Goal: Browse casually: Explore the website without a specific task or goal

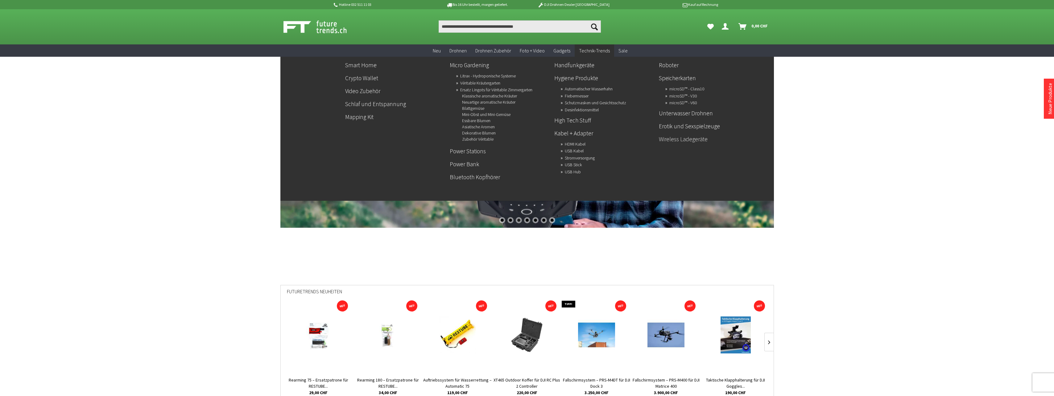
click at [684, 140] on link "Wireless Ladegeräte" at bounding box center [709, 139] width 100 height 10
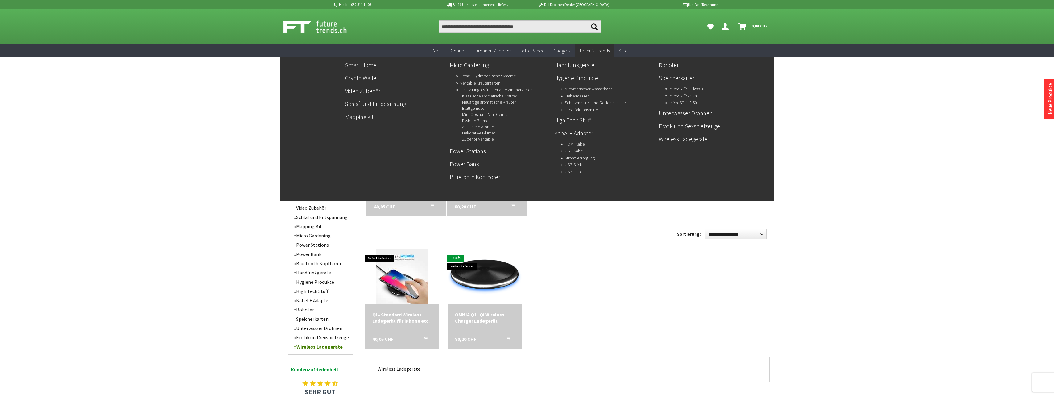
click at [586, 90] on link "Automatischer Wasserhahn" at bounding box center [589, 89] width 48 height 9
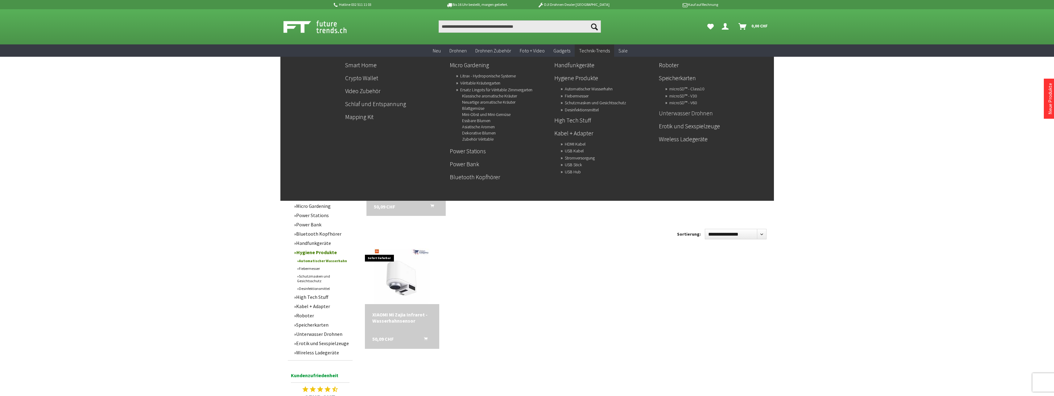
click at [692, 115] on link "Unterwasser Drohnen" at bounding box center [709, 113] width 100 height 10
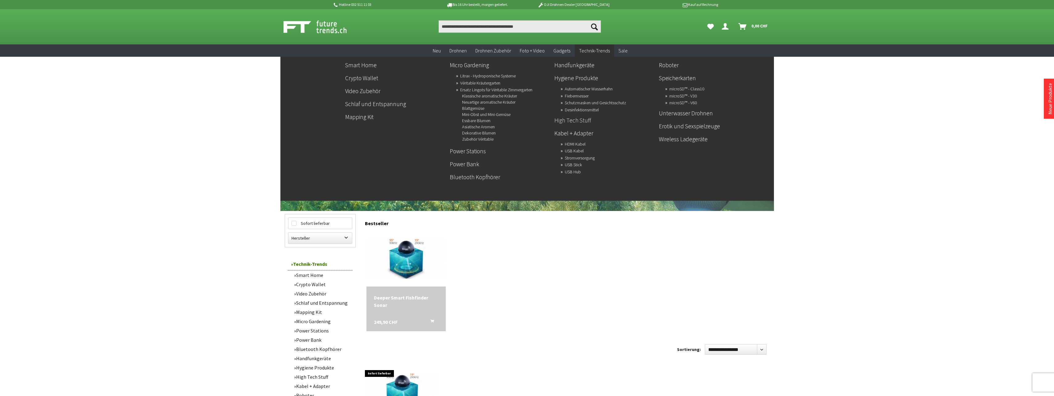
click at [580, 121] on link "High Tech Stuff" at bounding box center [604, 120] width 100 height 10
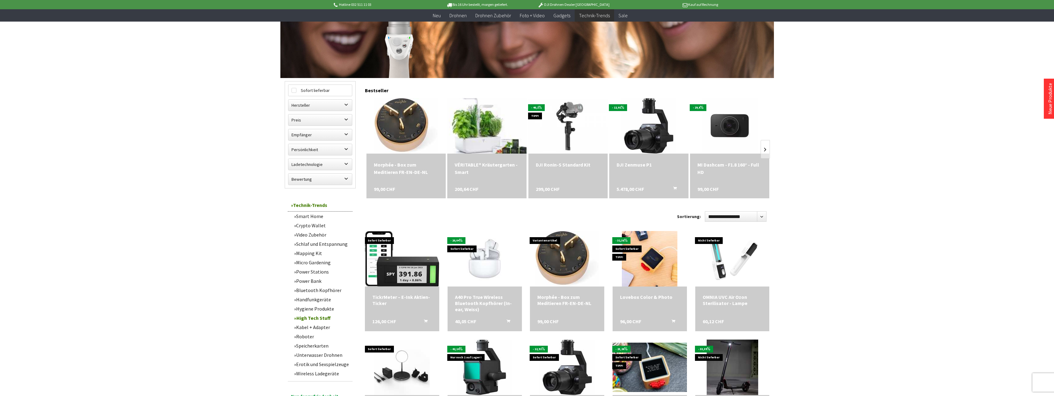
scroll to position [123, 0]
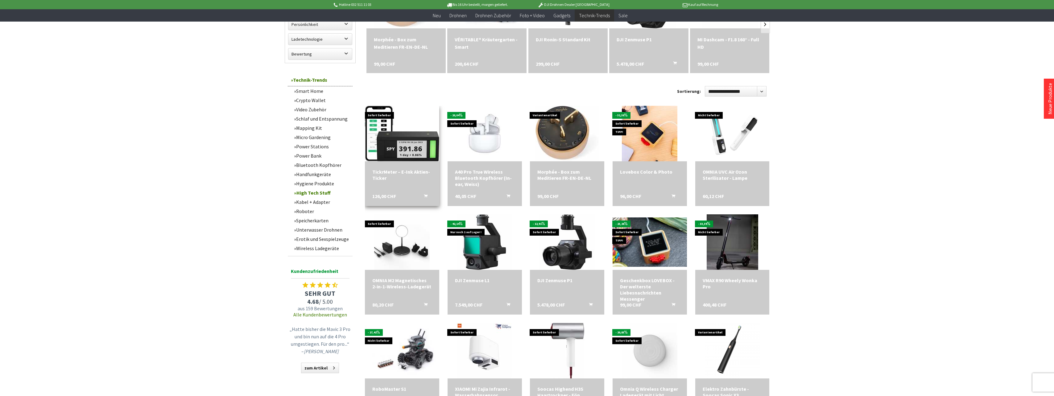
scroll to position [247, 0]
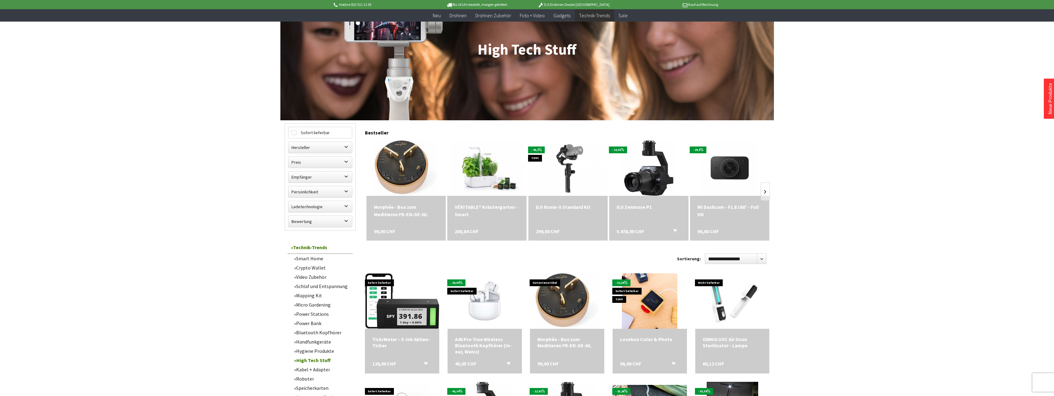
scroll to position [154, 0]
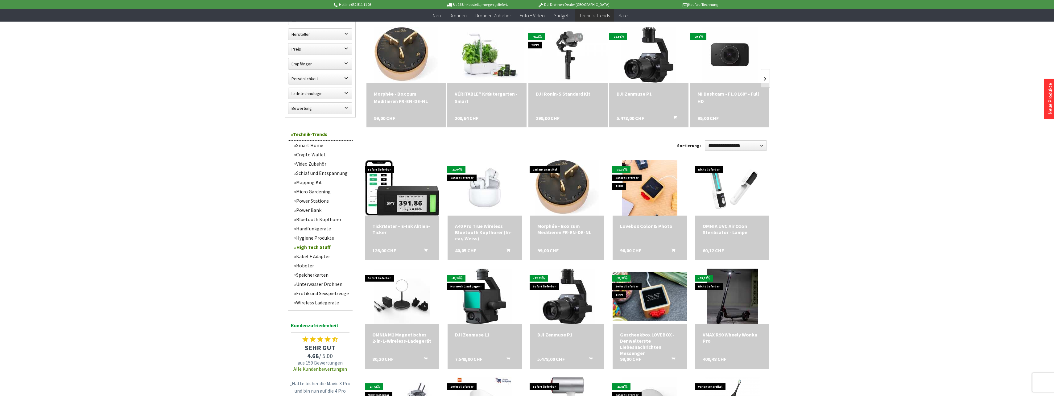
scroll to position [185, 0]
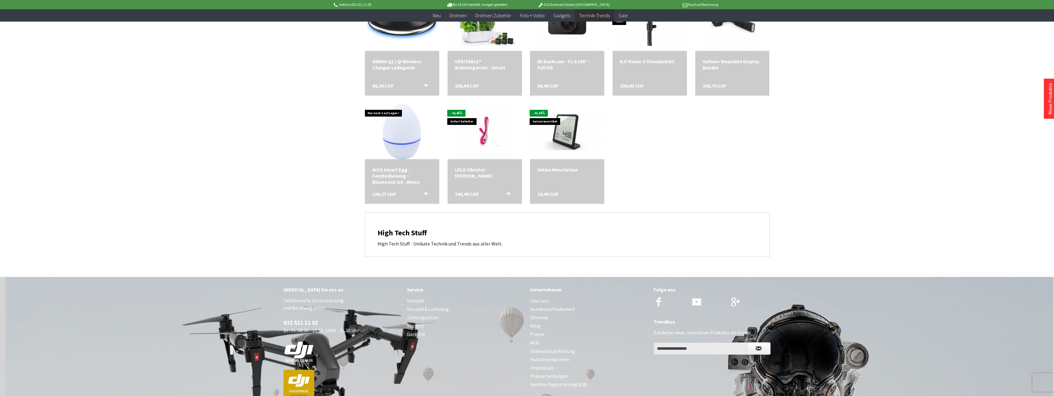
scroll to position [747, 0]
